Goal: Information Seeking & Learning: Learn about a topic

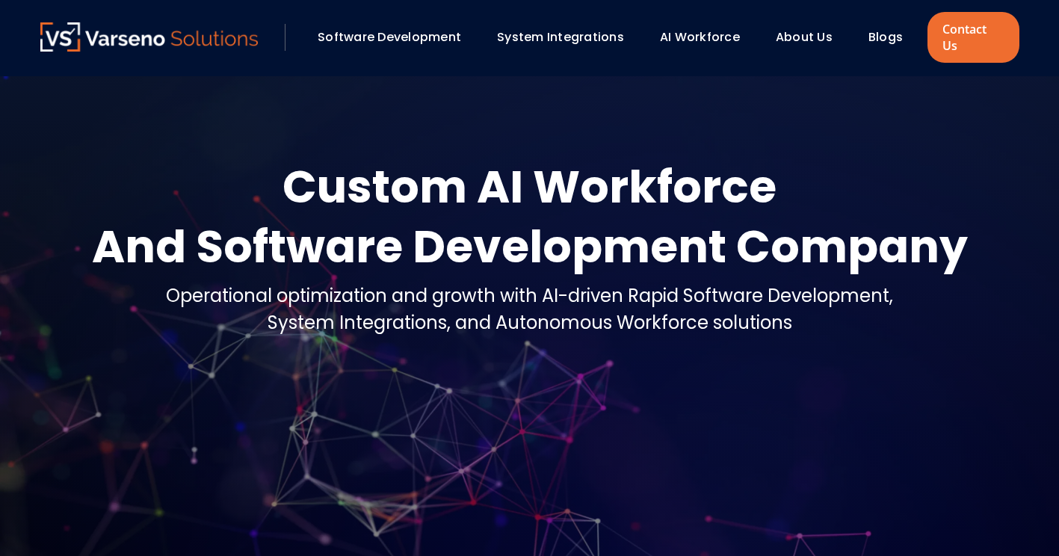
scroll to position [299, 0]
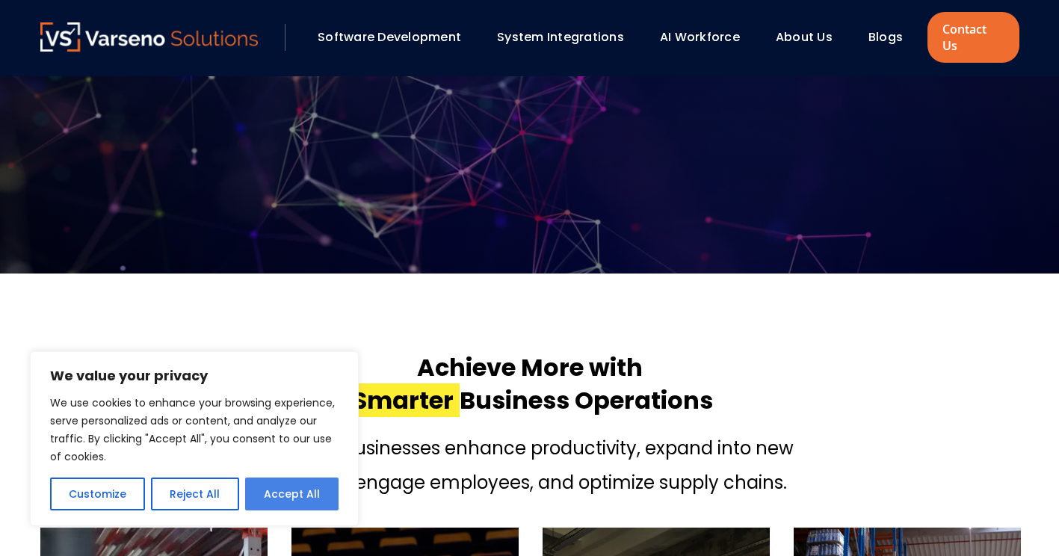
click at [288, 507] on button "Accept All" at bounding box center [291, 493] width 93 height 33
checkbox input "true"
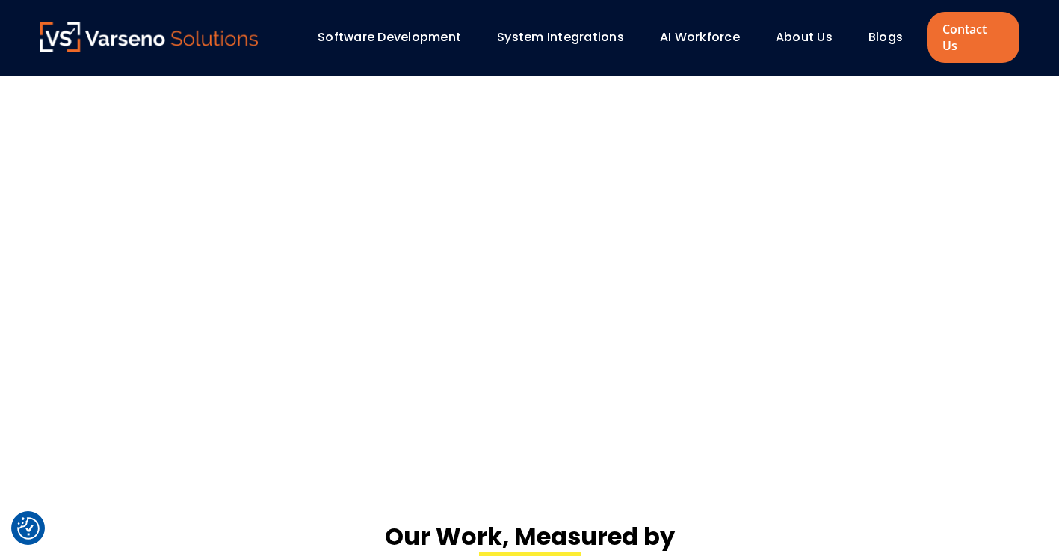
scroll to position [2615, 0]
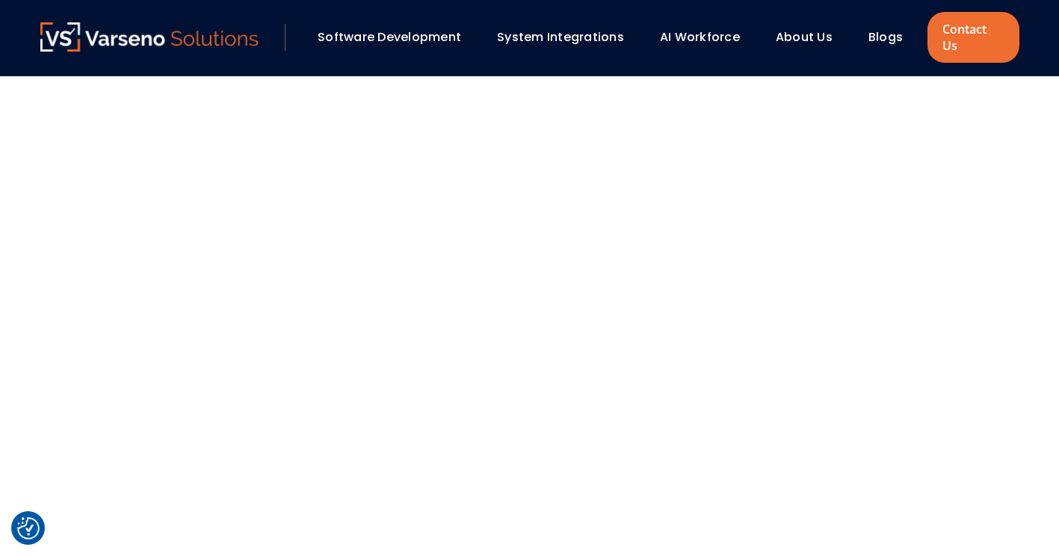
click at [447, 38] on div "Software Development" at bounding box center [396, 37] width 172 height 25
click at [527, 28] on link "System Integrations" at bounding box center [560, 36] width 127 height 17
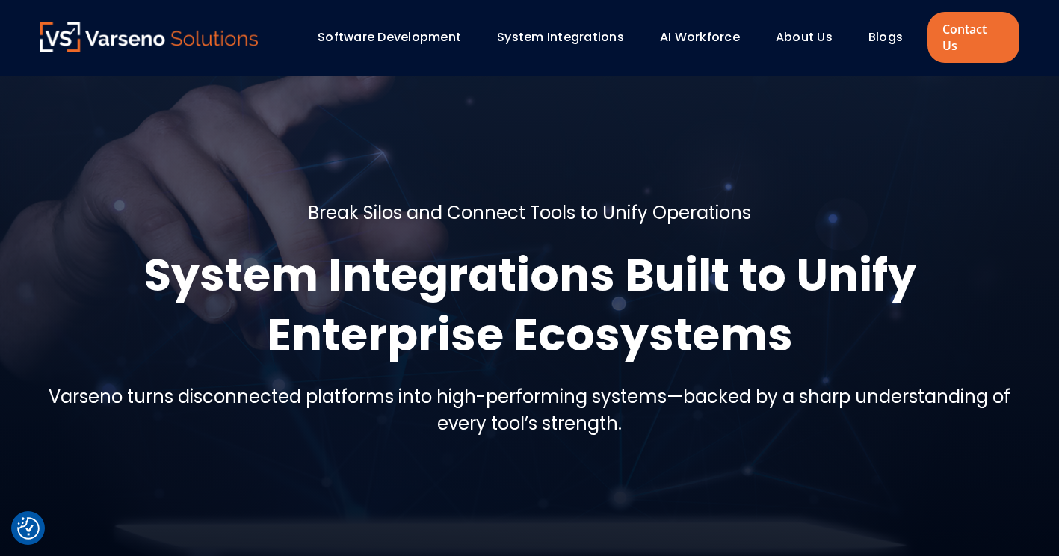
click at [392, 28] on link "Software Development" at bounding box center [388, 36] width 143 height 17
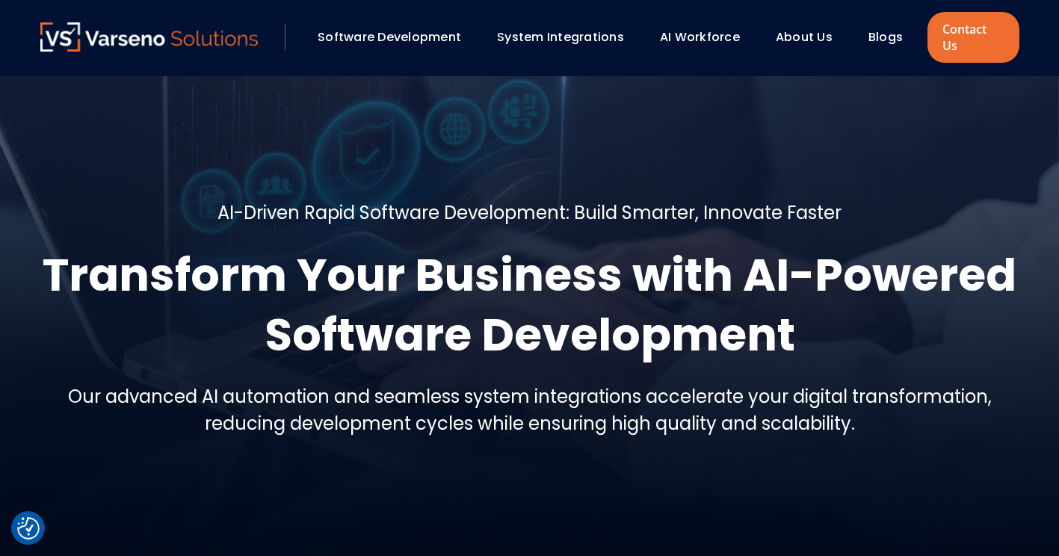
click at [196, 35] on img at bounding box center [149, 36] width 218 height 29
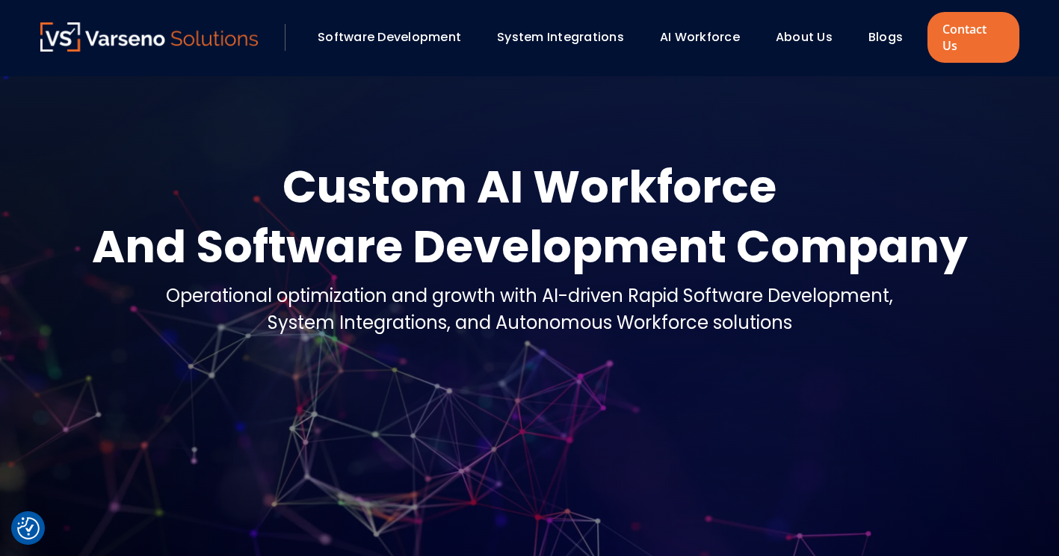
click at [807, 28] on link "About Us" at bounding box center [803, 36] width 57 height 17
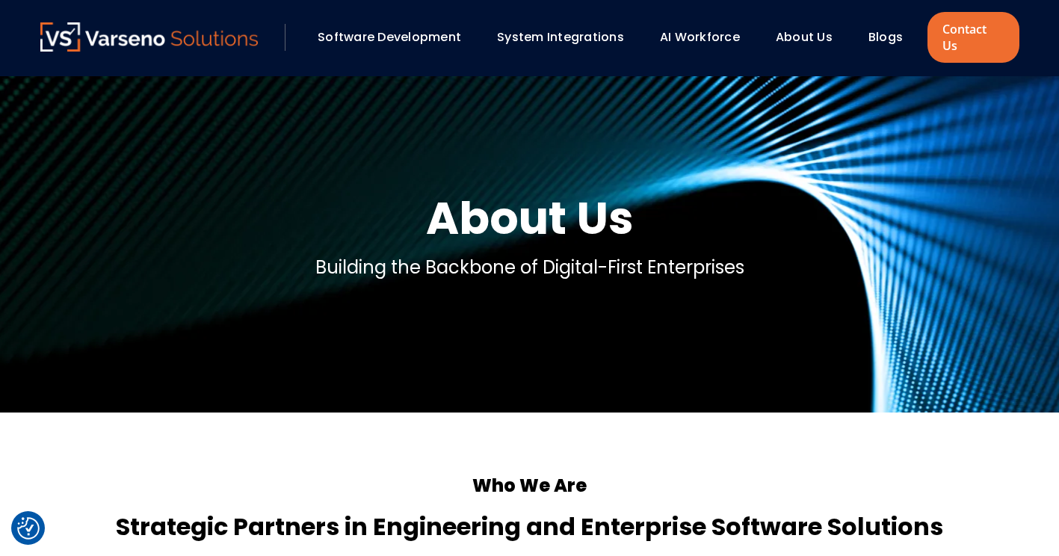
click at [742, 152] on section "About Us Building the Backbone of Digital-First Enterprises" at bounding box center [529, 244] width 1059 height 336
click at [218, 32] on img at bounding box center [149, 36] width 218 height 29
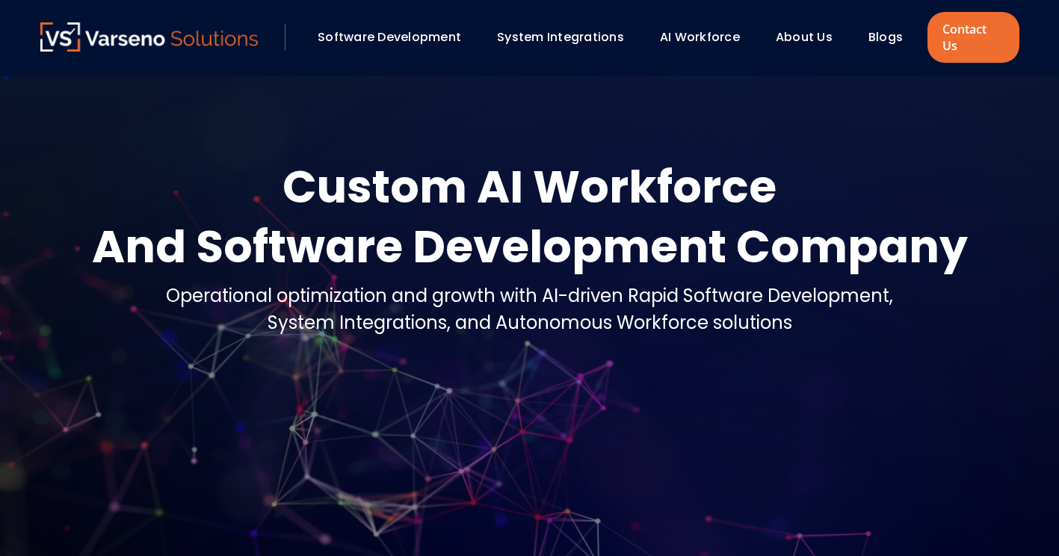
click at [355, 34] on link "Software Development" at bounding box center [388, 36] width 143 height 17
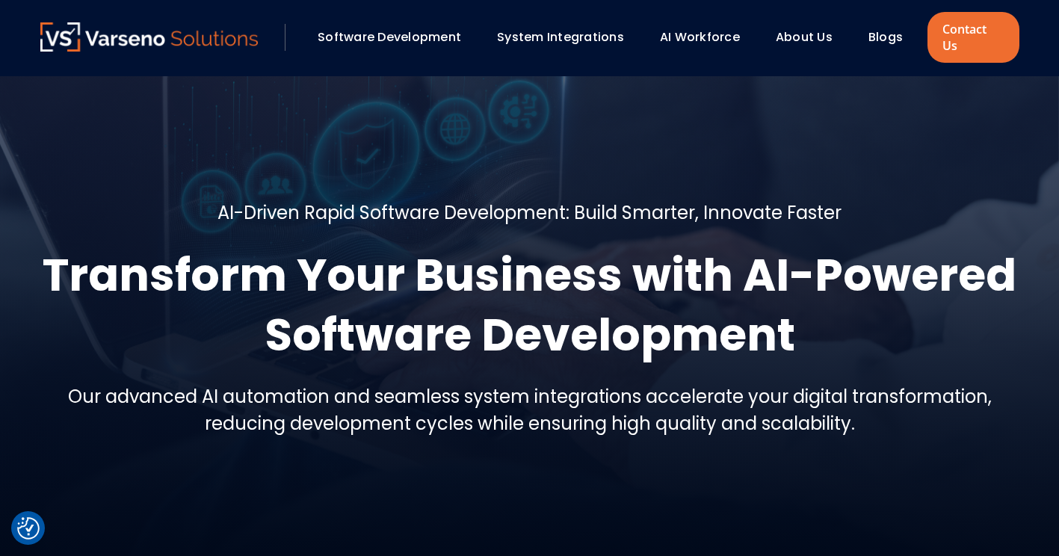
click at [527, 34] on link "System Integrations" at bounding box center [560, 36] width 127 height 17
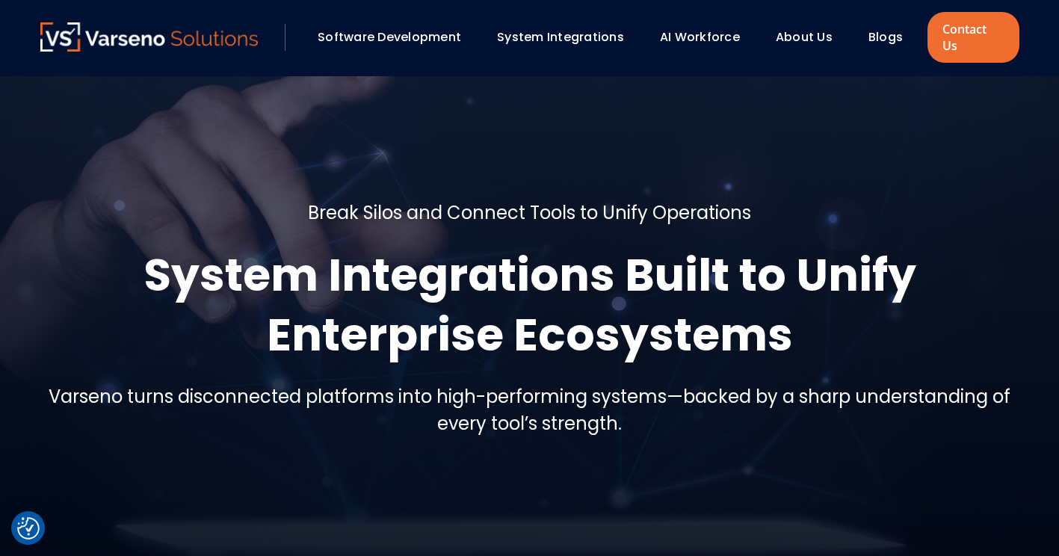
click at [440, 35] on link "Software Development" at bounding box center [388, 36] width 143 height 17
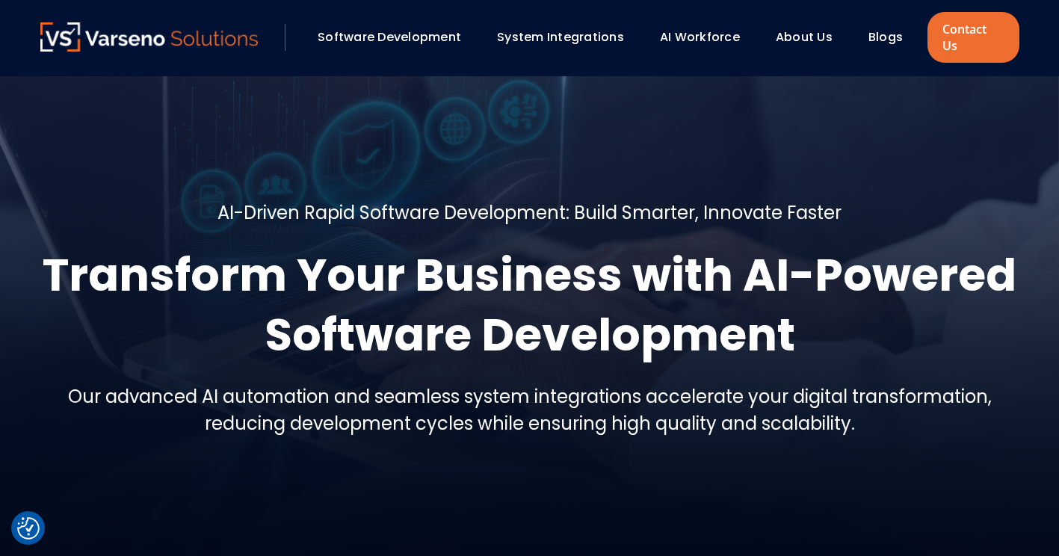
click at [701, 28] on link "AI Workforce" at bounding box center [700, 36] width 80 height 17
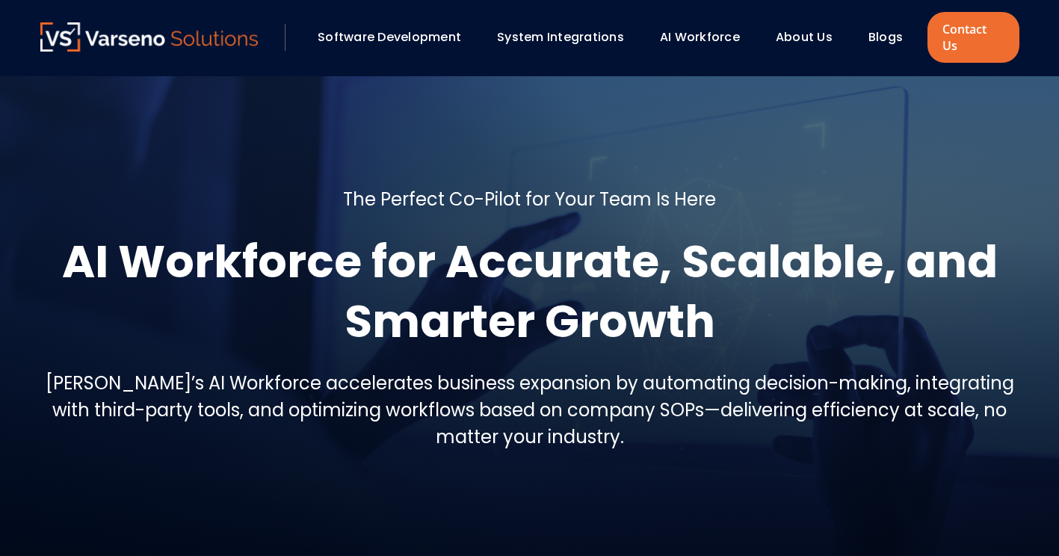
click at [633, 260] on h1 "AI Workforce for Accurate, Scalable, and Smarter Growth" at bounding box center [529, 292] width 979 height 120
click at [195, 28] on img at bounding box center [149, 36] width 218 height 29
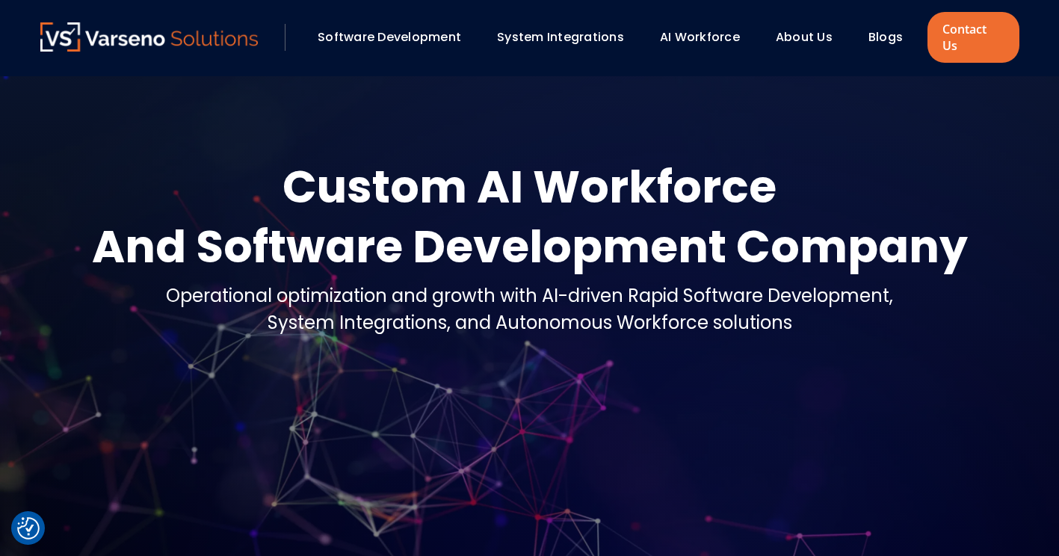
click at [430, 30] on link "Software Development" at bounding box center [388, 36] width 143 height 17
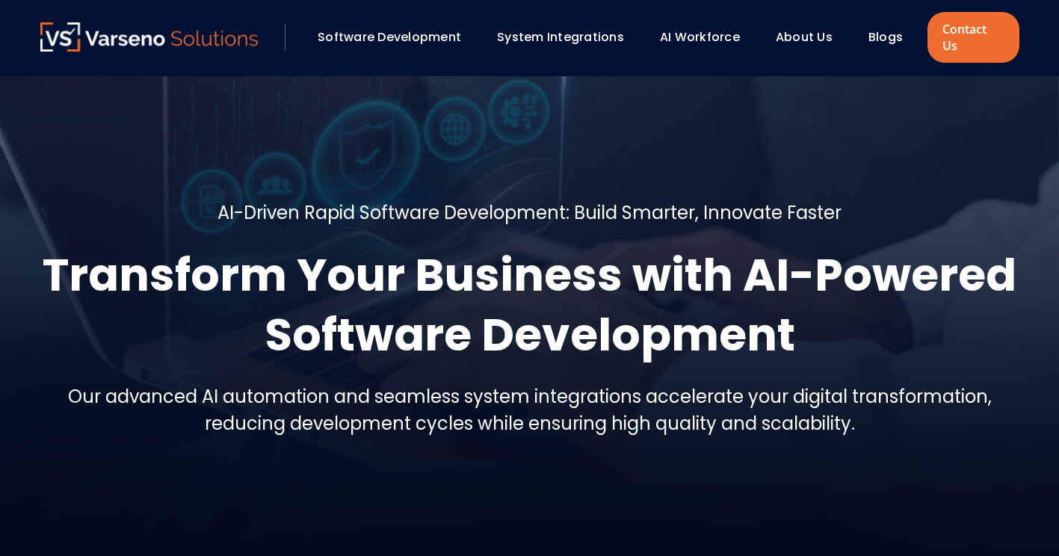
click at [468, 199] on h5 "AI-Driven Rapid Software Development: Build Smarter, Innovate Faster" at bounding box center [529, 212] width 624 height 27
click at [225, 31] on img at bounding box center [149, 36] width 218 height 29
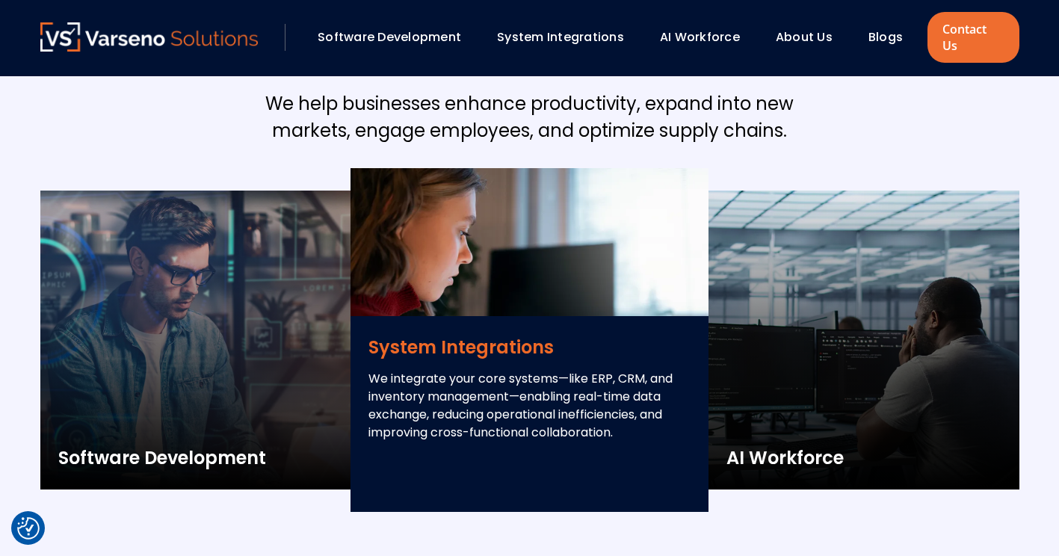
scroll to position [1643, 0]
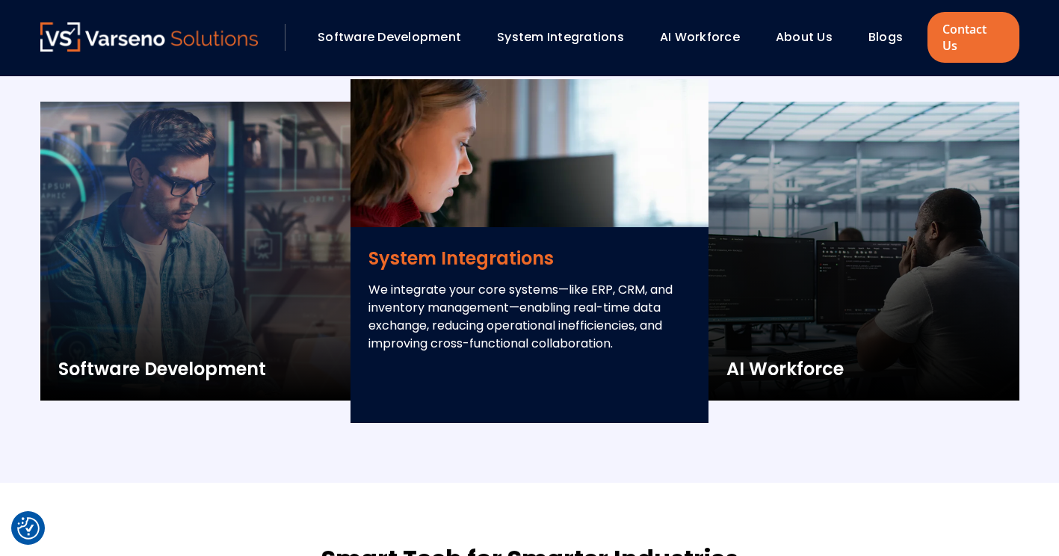
drag, startPoint x: 778, startPoint y: 265, endPoint x: 345, endPoint y: 220, distance: 435.6
click at [345, 220] on div "Software Development We create software solutions that reduce development costs…" at bounding box center [529, 251] width 979 height 344
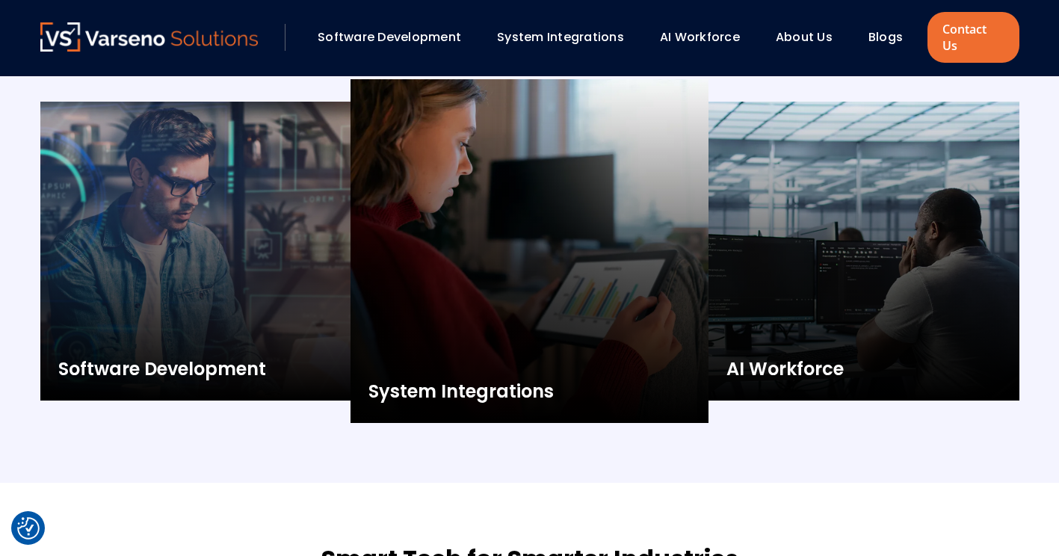
click at [205, 444] on div "Rapid Application Development Services We help businesses enhance productivity,…" at bounding box center [529, 161] width 1009 height 642
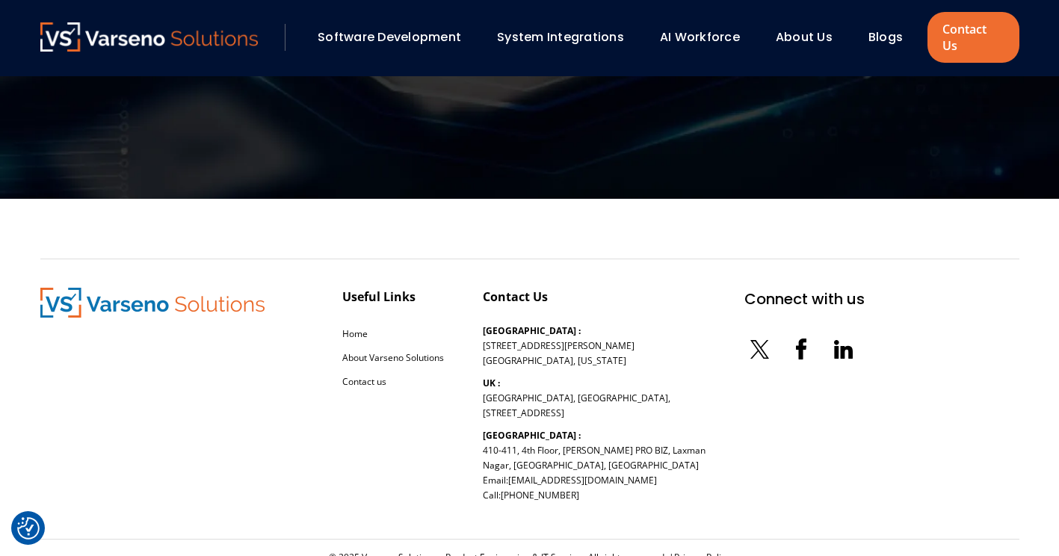
scroll to position [4849, 0]
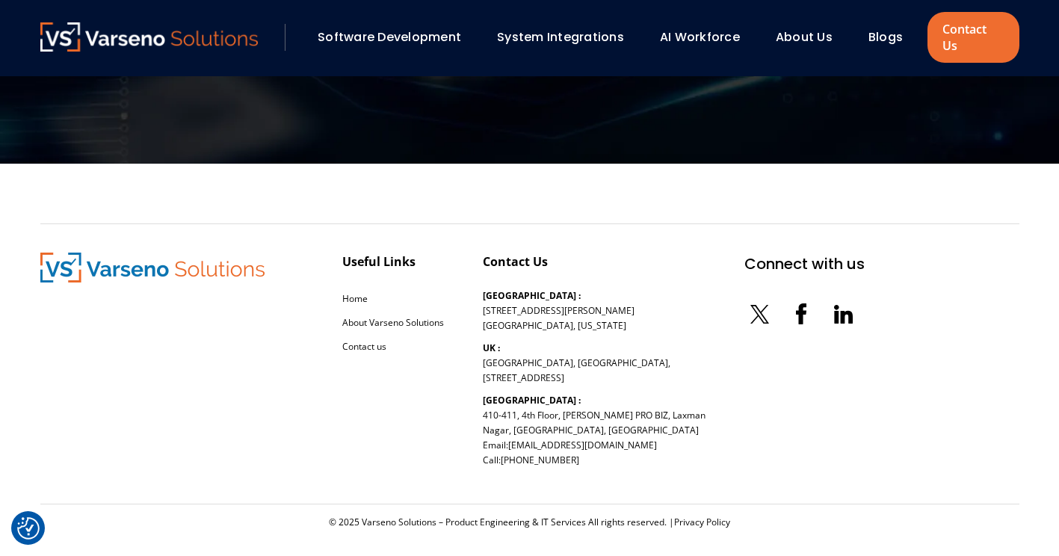
click at [250, 31] on img at bounding box center [149, 36] width 218 height 29
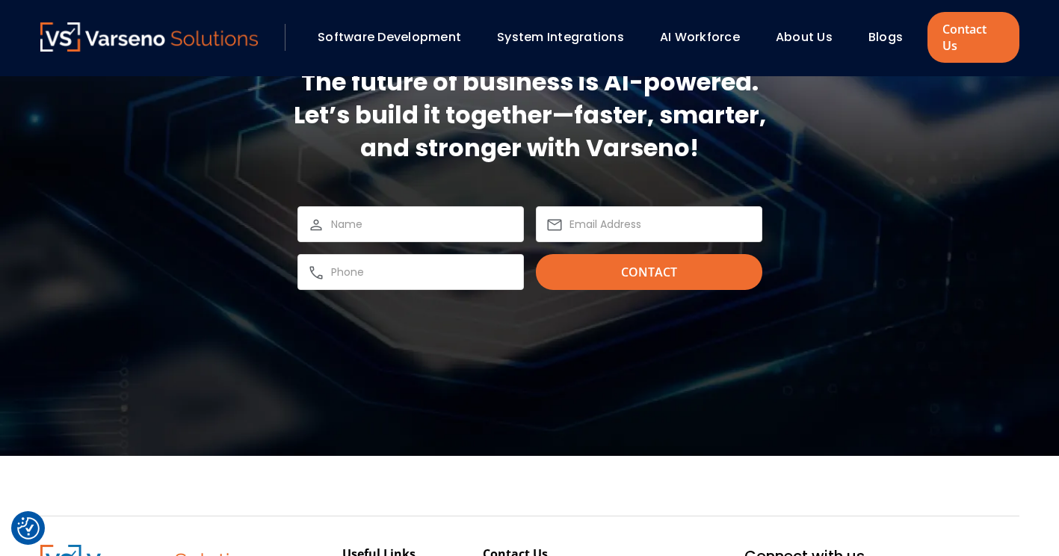
scroll to position [4849, 0]
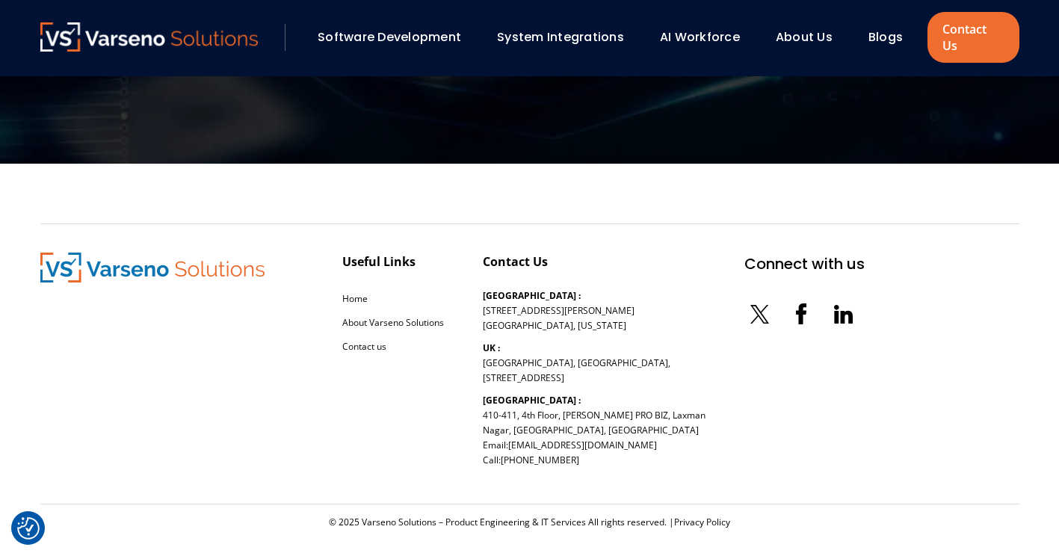
click at [380, 28] on link "Software Development" at bounding box center [388, 36] width 143 height 17
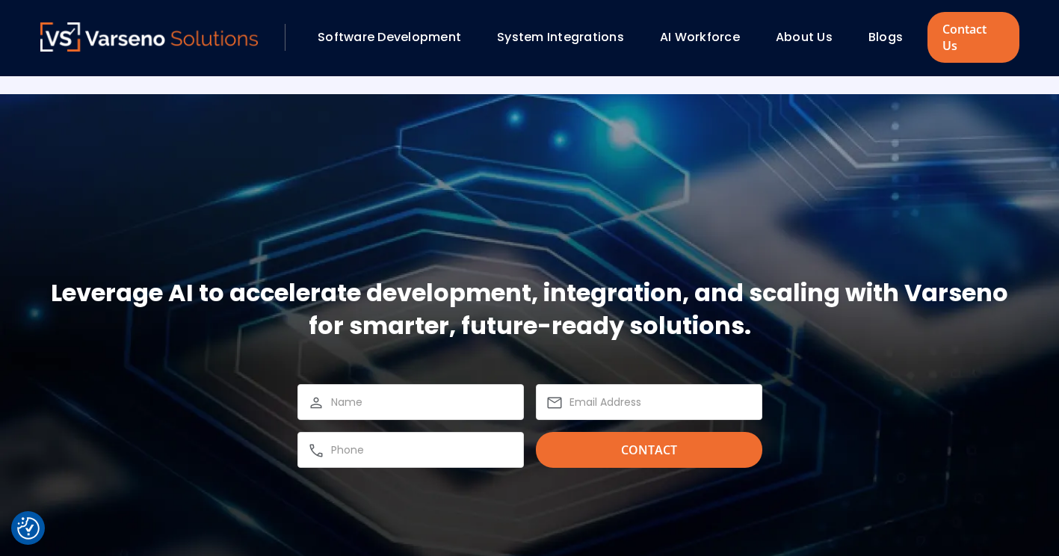
scroll to position [1551, 0]
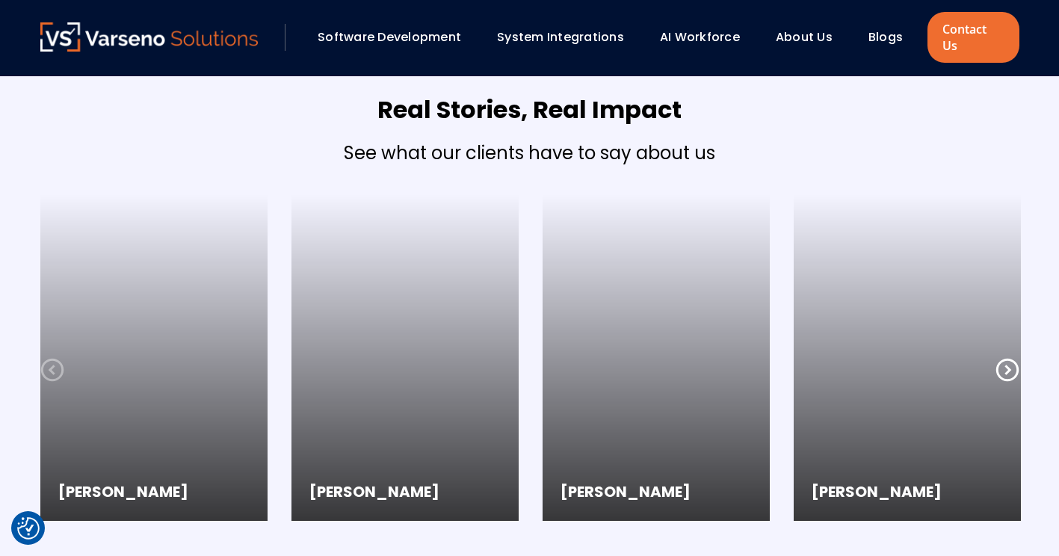
click at [1006, 358] on icon at bounding box center [1007, 370] width 24 height 24
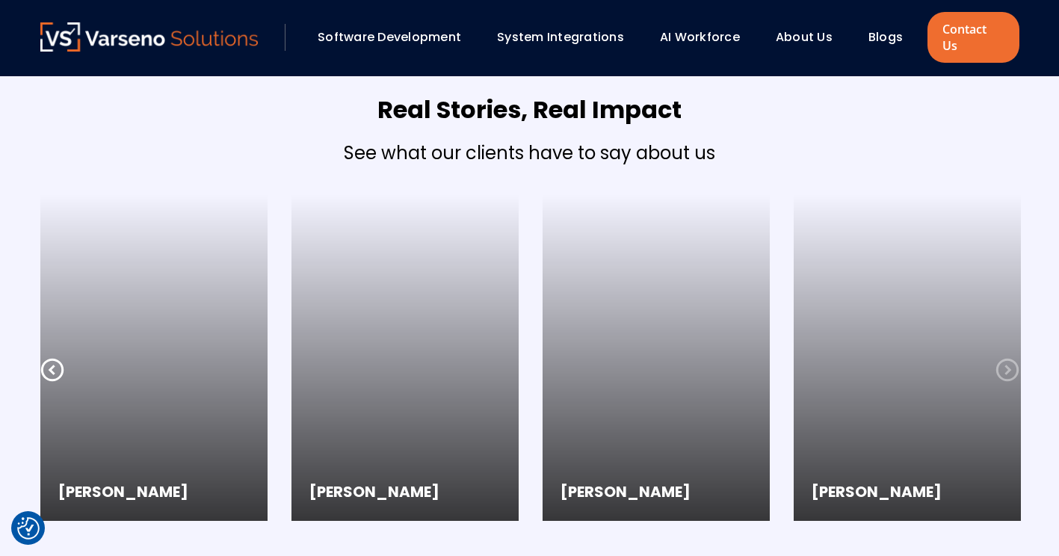
click at [46, 358] on icon at bounding box center [52, 370] width 24 height 24
click at [379, 28] on link "Software Development" at bounding box center [388, 36] width 143 height 17
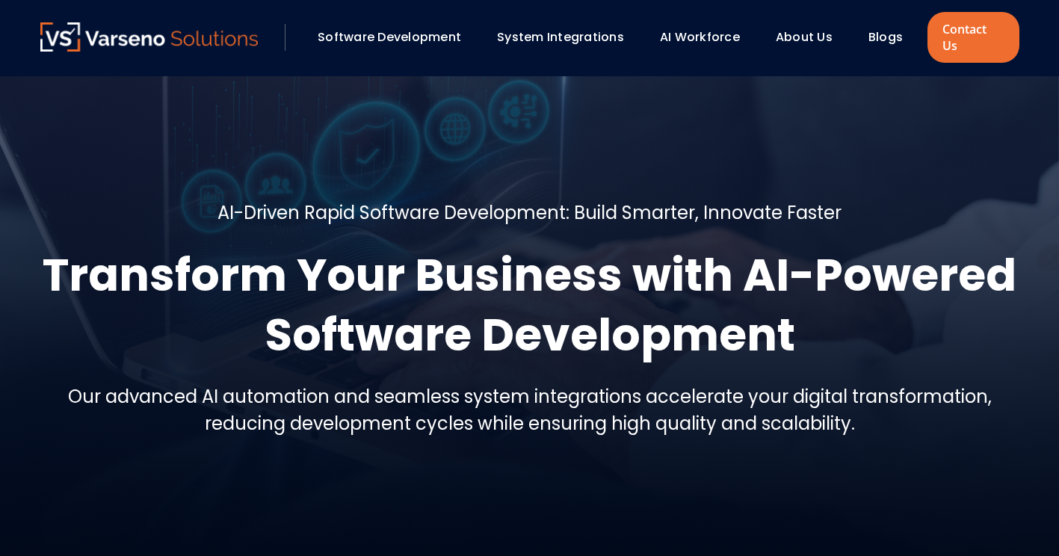
click at [553, 25] on div "System Integrations" at bounding box center [566, 37] width 155 height 25
click at [563, 28] on link "System Integrations" at bounding box center [560, 36] width 127 height 17
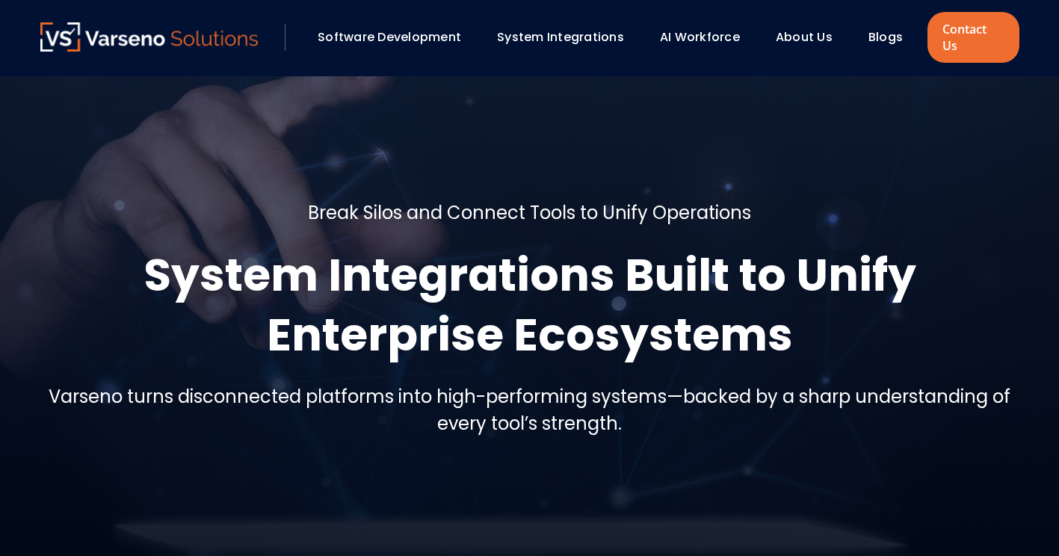
click at [714, 28] on link "AI Workforce" at bounding box center [700, 36] width 80 height 17
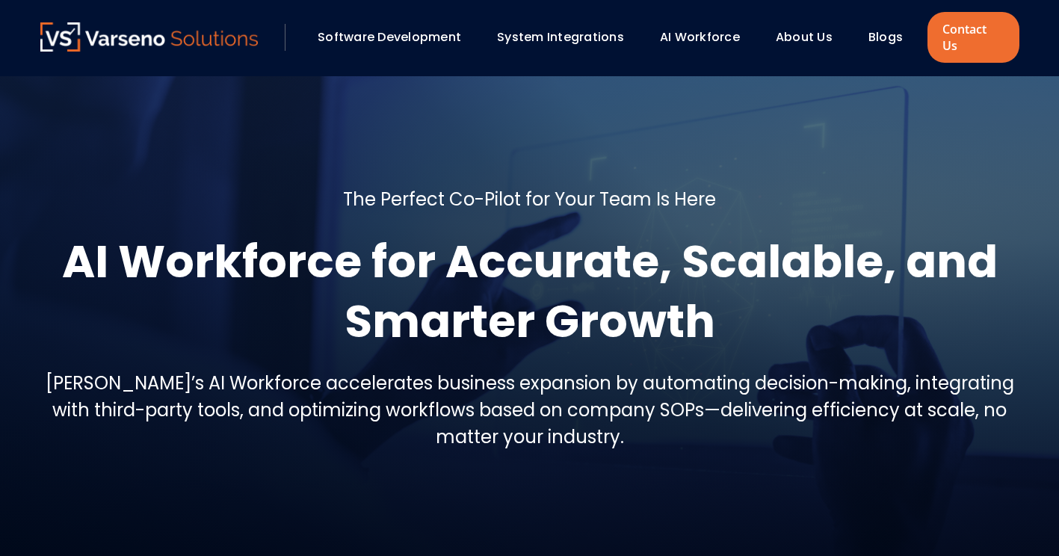
click at [830, 34] on link "About Us" at bounding box center [803, 36] width 57 height 17
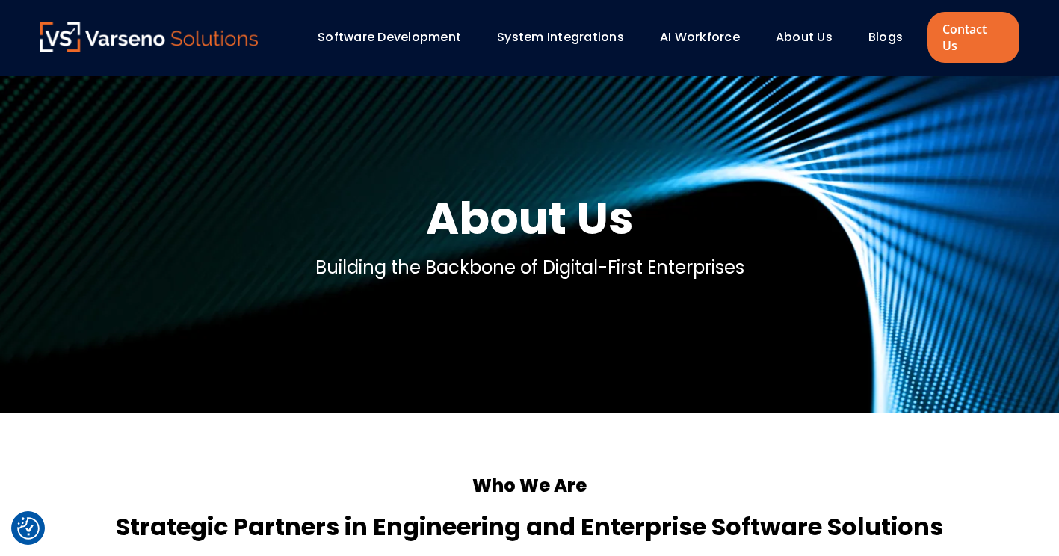
click at [796, 294] on section "About Us Building the Backbone of Digital-First Enterprises" at bounding box center [529, 244] width 1059 height 336
click at [403, 28] on link "Software Development" at bounding box center [388, 36] width 143 height 17
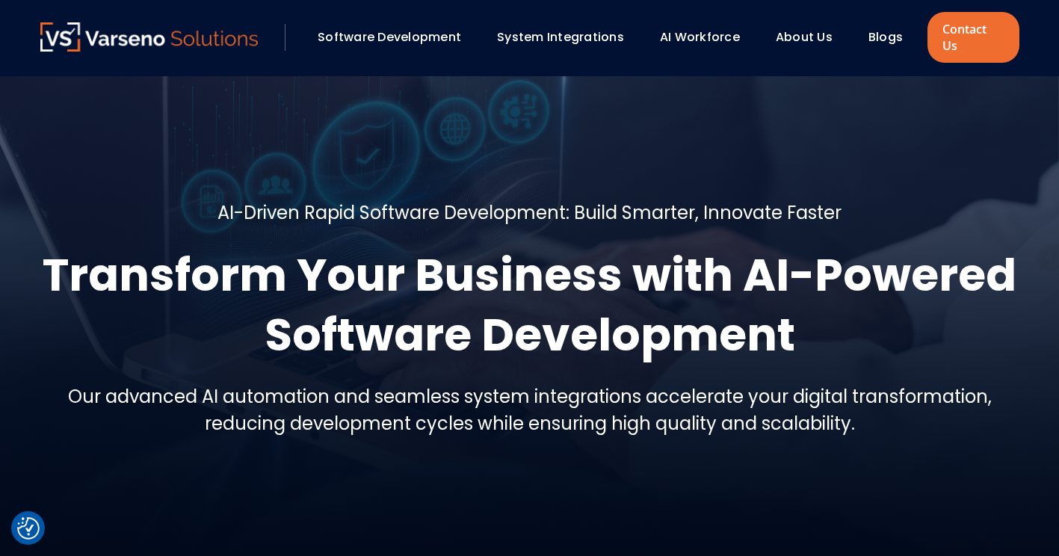
click at [574, 28] on link "System Integrations" at bounding box center [560, 36] width 127 height 17
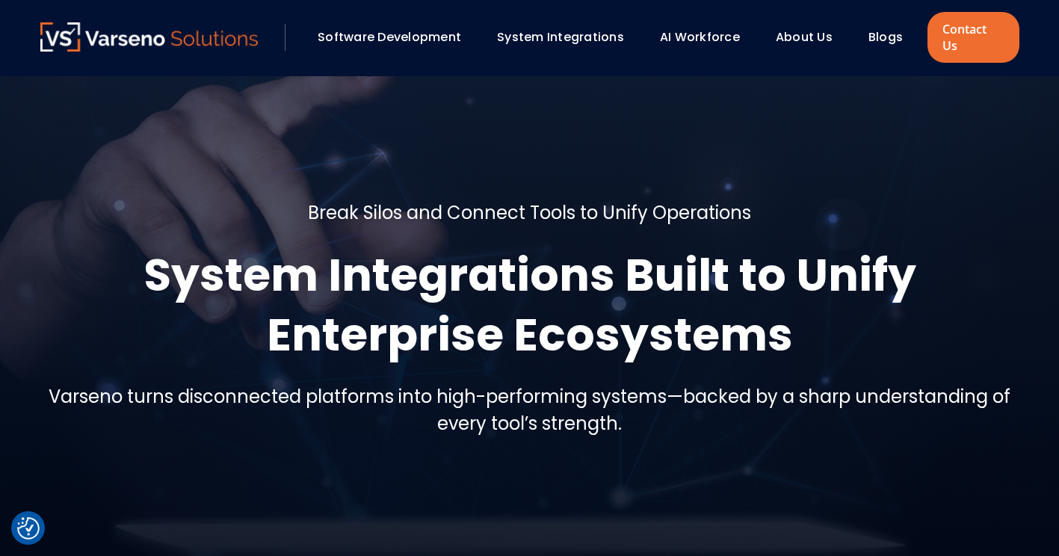
click at [699, 30] on link "AI Workforce" at bounding box center [700, 36] width 80 height 17
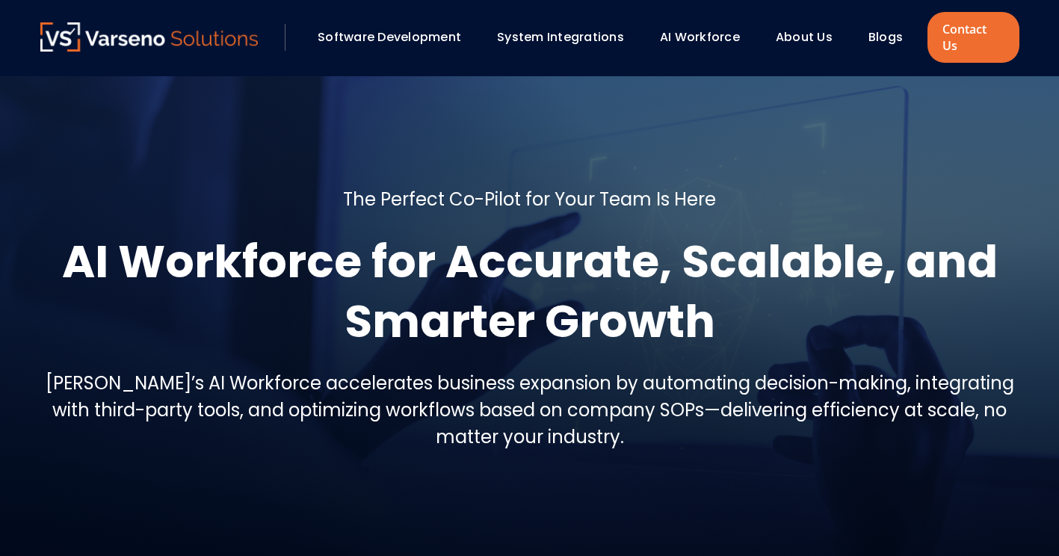
click at [700, 134] on div at bounding box center [529, 324] width 1059 height 496
click at [388, 28] on link "Software Development" at bounding box center [388, 36] width 143 height 17
click at [480, 256] on h1 "AI Workforce for Accurate, Scalable, and Smarter Growth" at bounding box center [529, 292] width 979 height 120
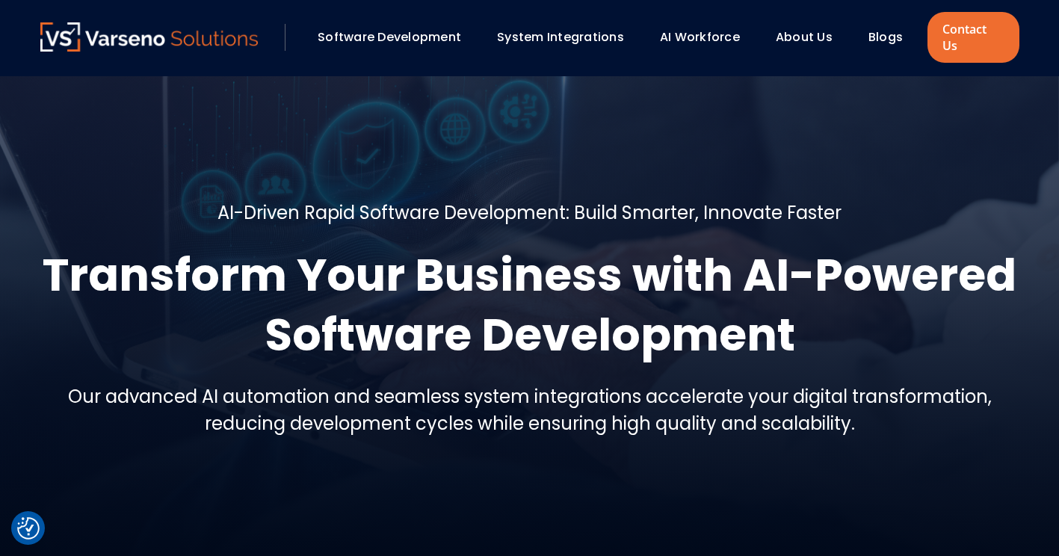
click at [655, 383] on h5 "Our advanced AI automation and seamless system integrations accelerate your dig…" at bounding box center [529, 410] width 979 height 54
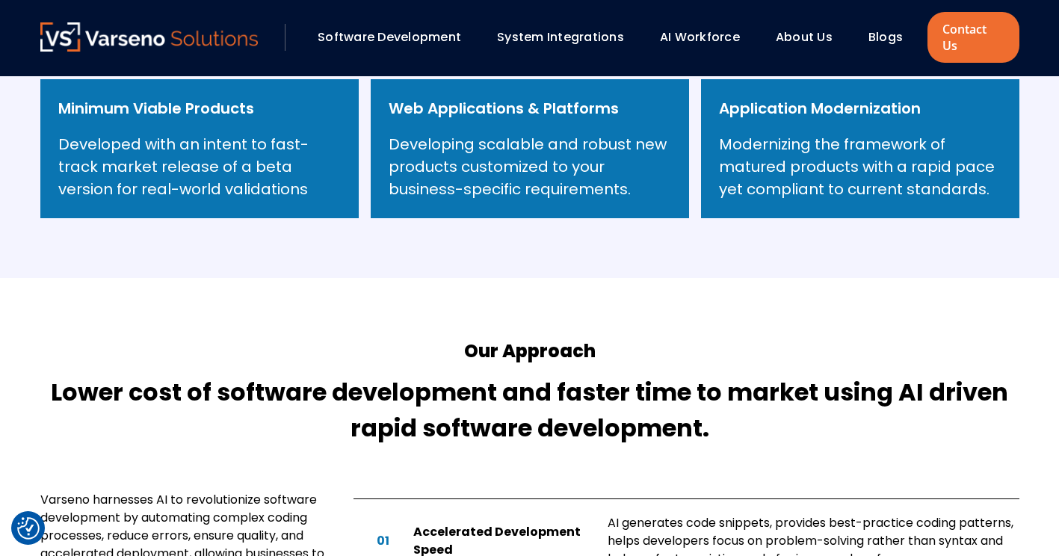
scroll to position [486, 0]
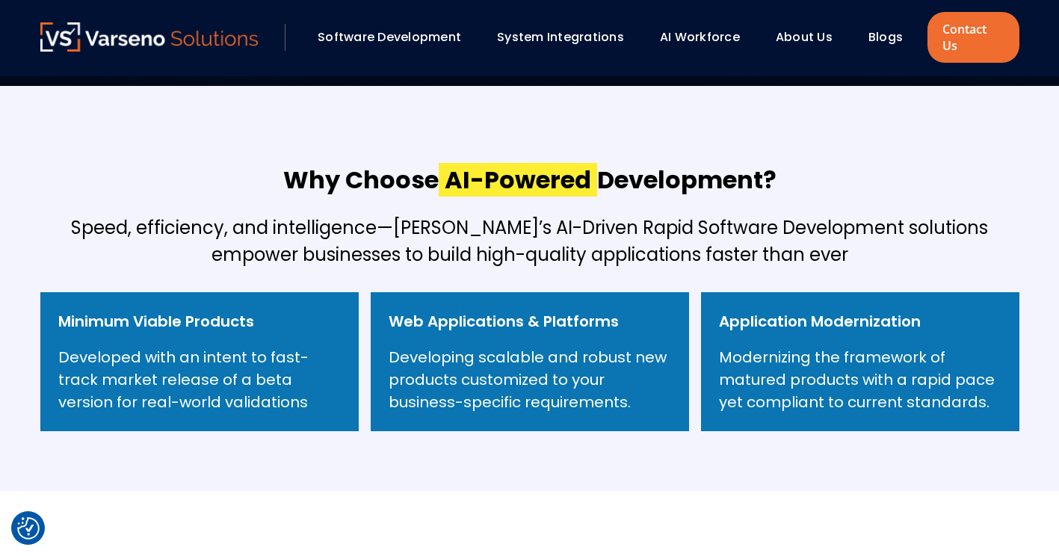
click at [638, 264] on div "Why Choose AI-Powered Development? Speed, efficiency, and intelligence—Varseno’…" at bounding box center [529, 288] width 1009 height 285
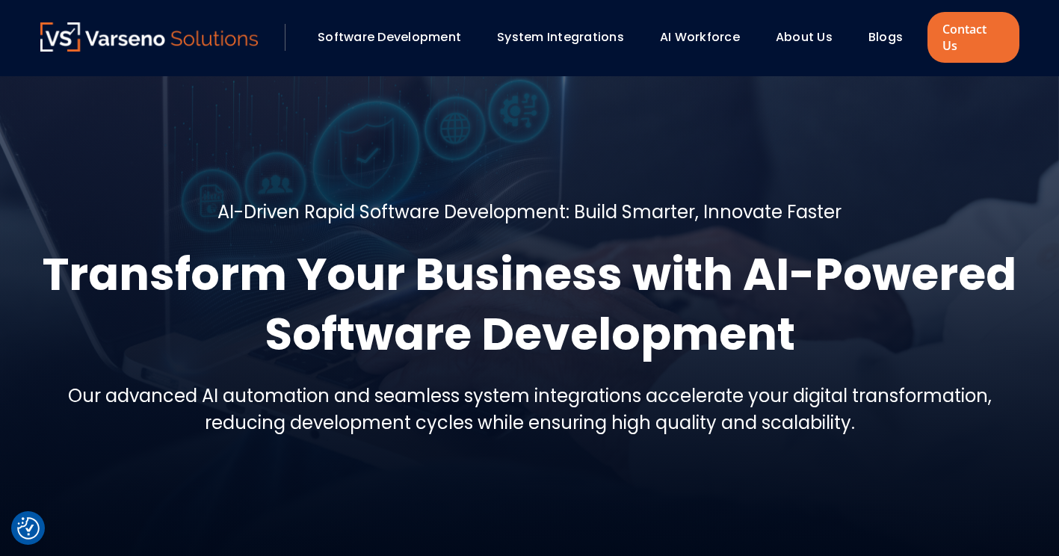
scroll to position [0, 0]
click at [721, 31] on link "AI Workforce" at bounding box center [700, 36] width 80 height 17
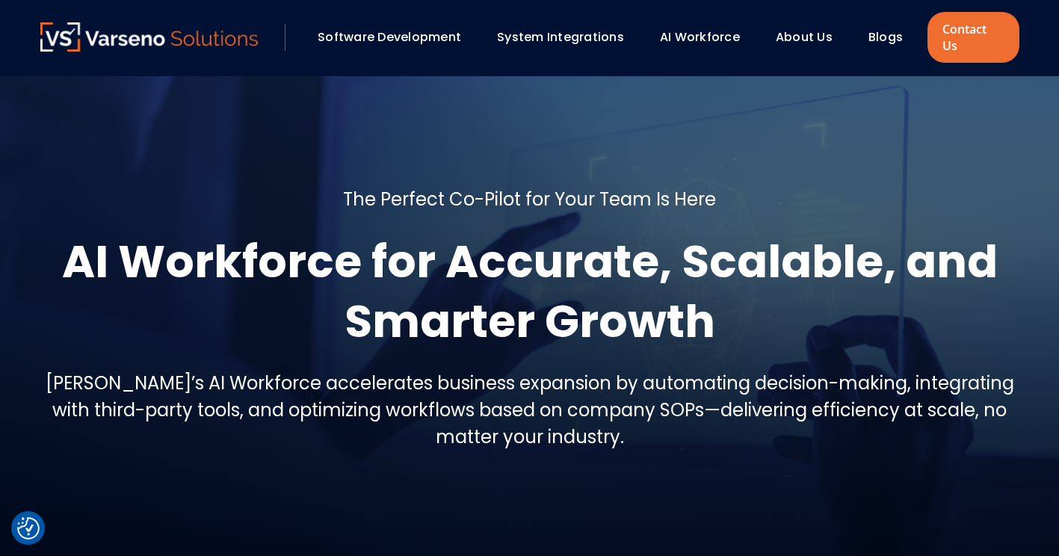
click at [563, 40] on div "System Integrations" at bounding box center [566, 37] width 155 height 25
click at [428, 28] on link "Software Development" at bounding box center [388, 36] width 143 height 17
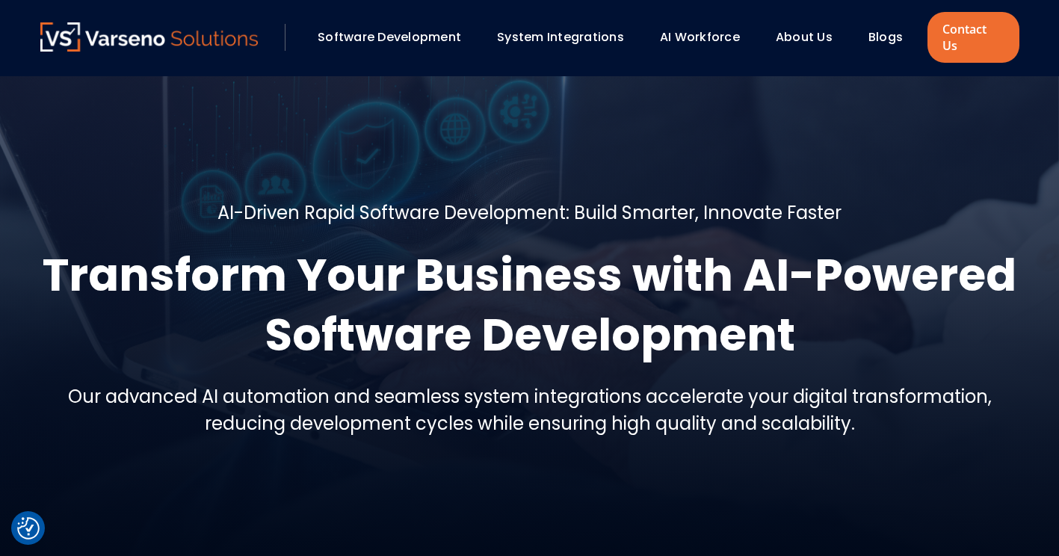
click at [428, 28] on link "Software Development" at bounding box center [388, 36] width 143 height 17
click at [241, 34] on img at bounding box center [149, 36] width 218 height 29
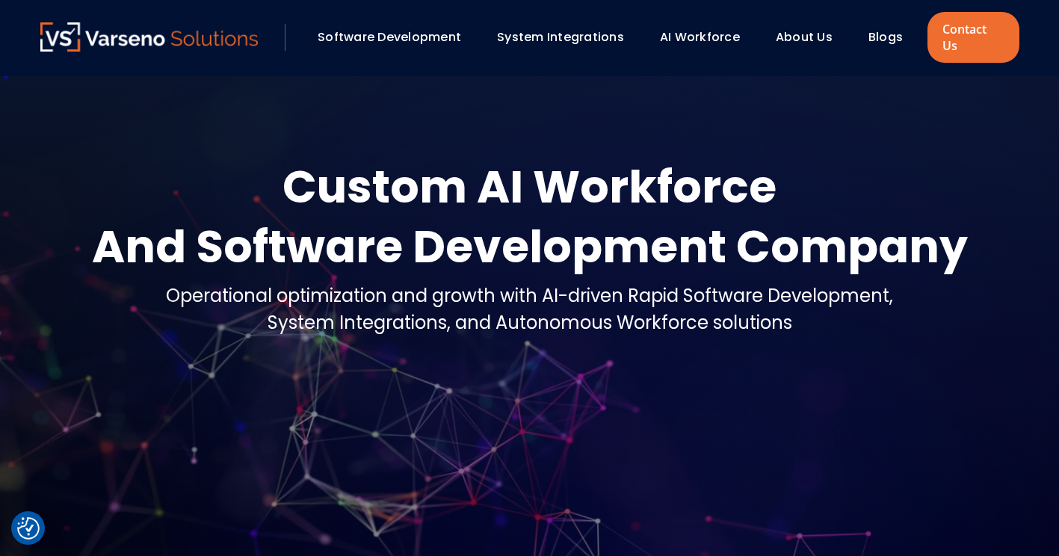
click at [779, 232] on div "And Software Development Company" at bounding box center [530, 247] width 876 height 60
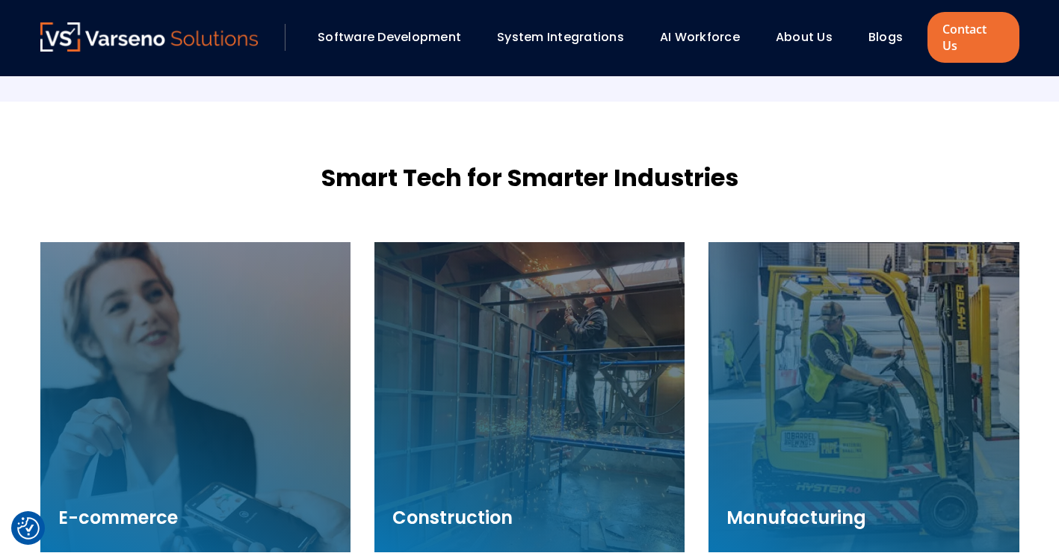
scroll to position [2432, 0]
